Goal: Information Seeking & Learning: Learn about a topic

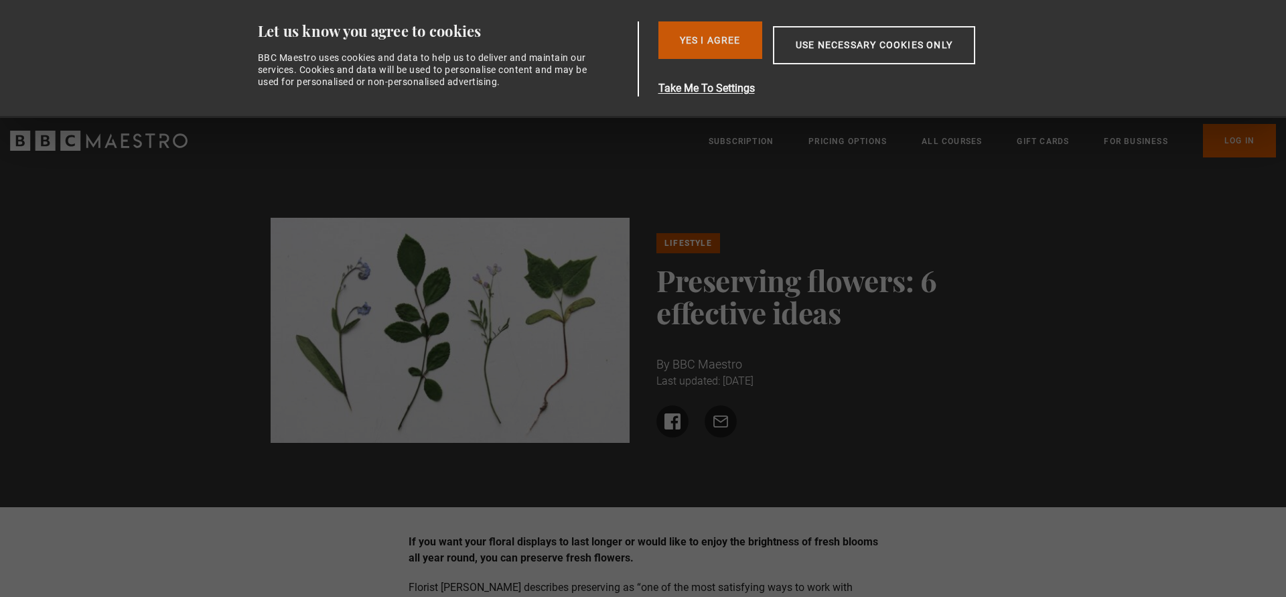
click at [720, 46] on button "Yes I Agree" at bounding box center [711, 40] width 104 height 38
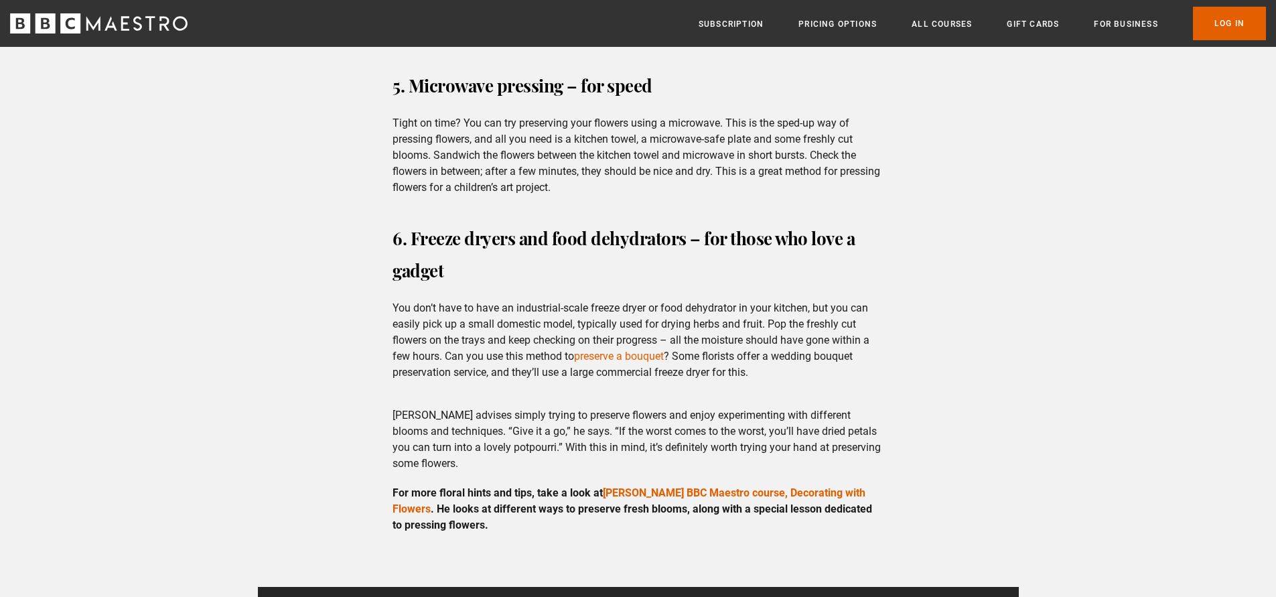
scroll to position [1943, 0]
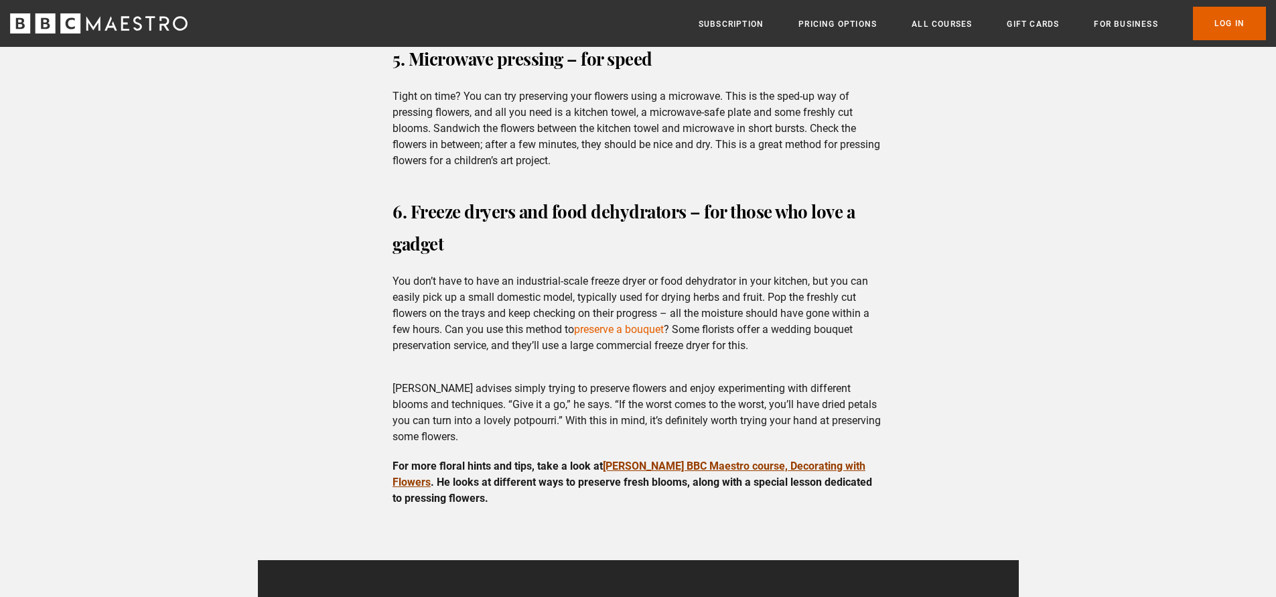
click at [725, 462] on link "[PERSON_NAME] BBC Maestro course, Decorating with Flowers" at bounding box center [629, 474] width 473 height 29
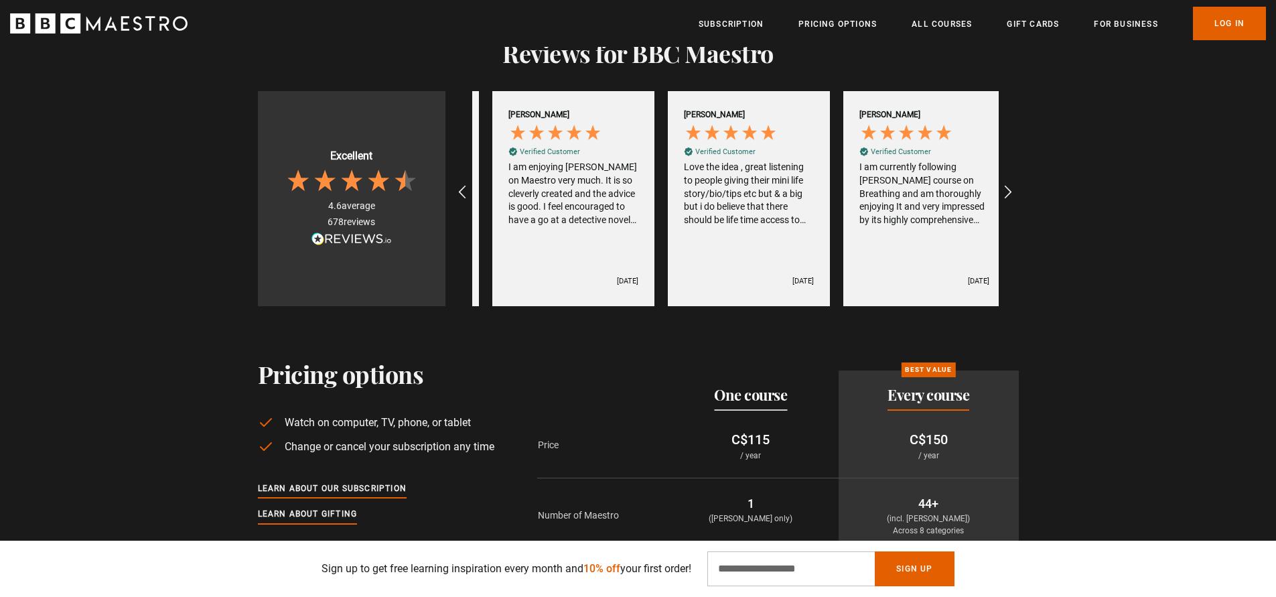
scroll to position [0, 2107]
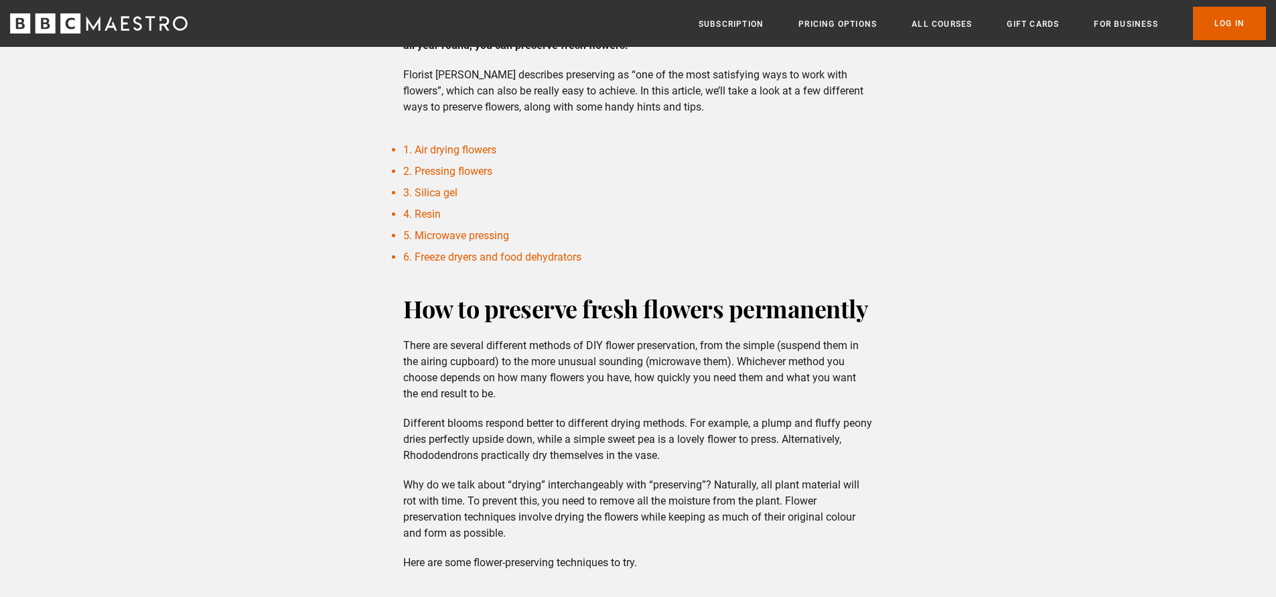
scroll to position [402, 0]
